Goal: Find specific page/section: Find specific page/section

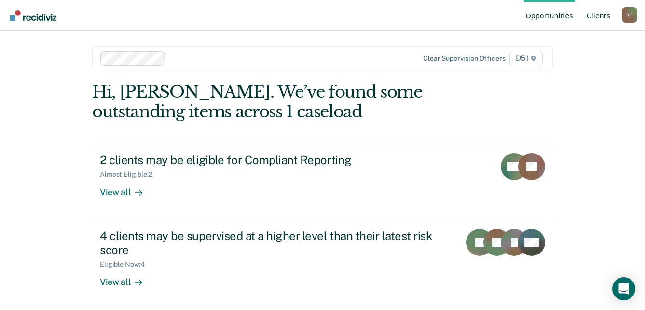
click at [607, 14] on link "Client s" at bounding box center [598, 15] width 27 height 31
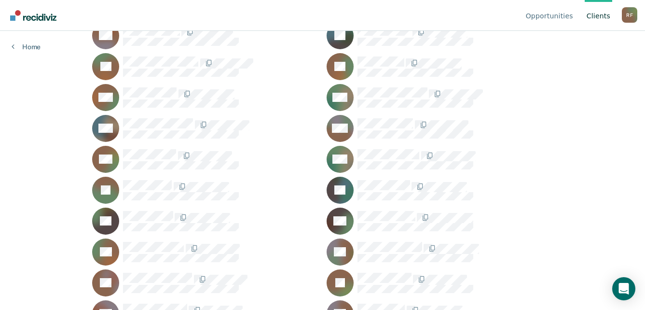
scroll to position [965, 0]
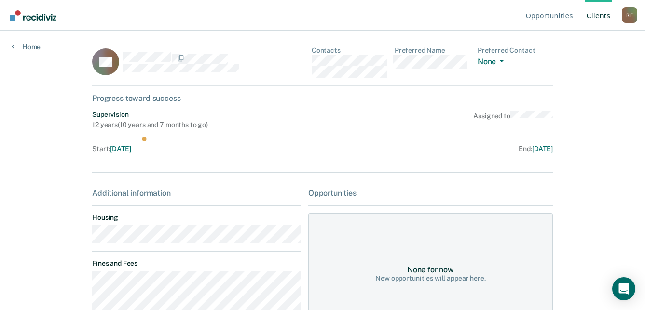
click at [310, 59] on div "CS Contacts Preferred Name Preferred Contact None Call Text Email None" at bounding box center [322, 66] width 461 height 40
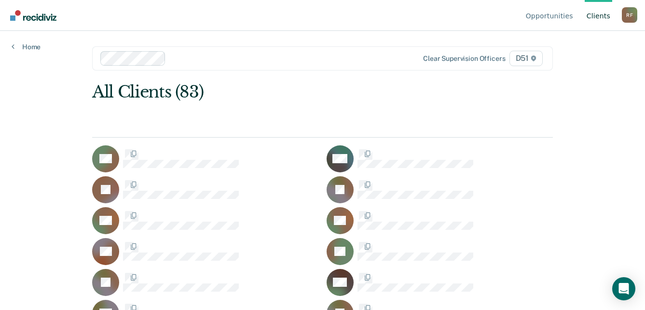
scroll to position [965, 0]
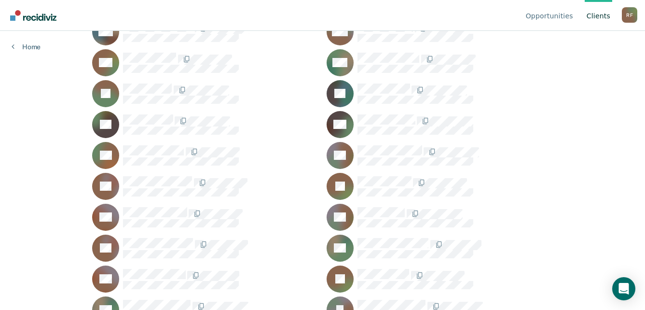
click at [627, 17] on div "R F" at bounding box center [629, 14] width 15 height 15
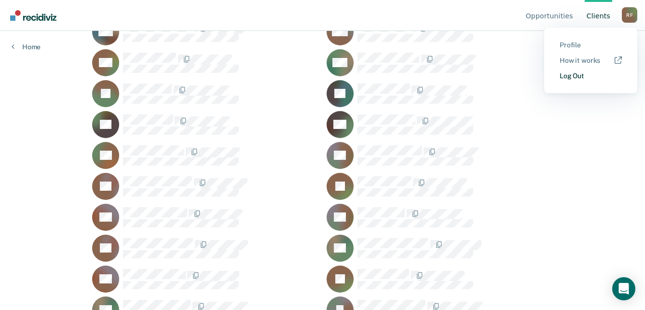
click at [579, 76] on link "Log Out" at bounding box center [590, 76] width 62 height 8
